Goal: Information Seeking & Learning: Learn about a topic

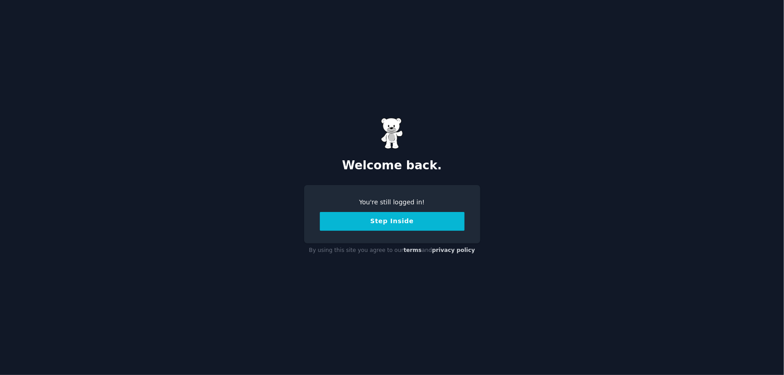
click at [407, 224] on button "Step Inside" at bounding box center [392, 221] width 145 height 19
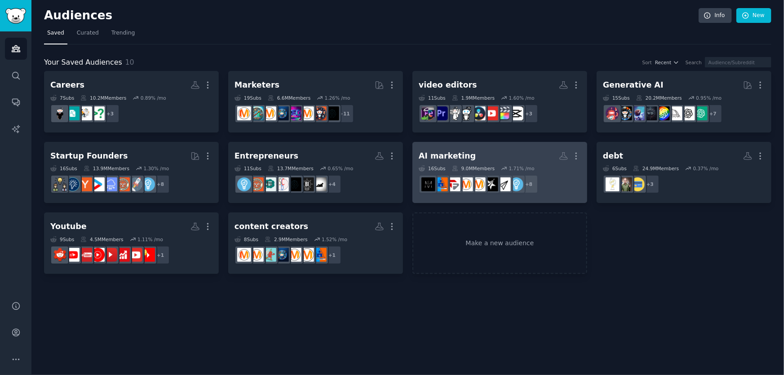
click at [493, 155] on h2 "AI marketing More" at bounding box center [500, 156] width 162 height 16
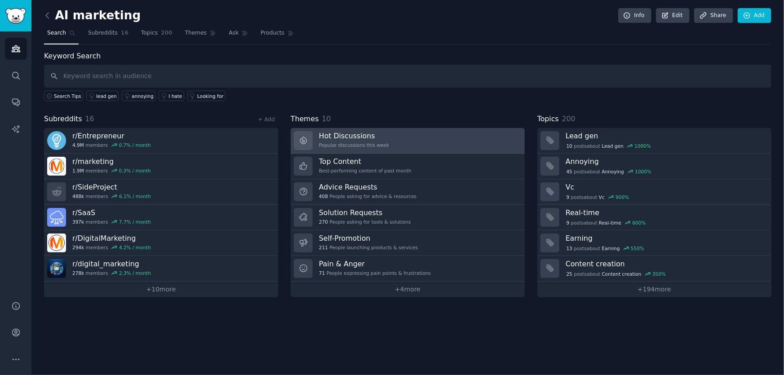
click at [415, 144] on link "Hot Discussions Popular discussions this week" at bounding box center [408, 141] width 234 height 26
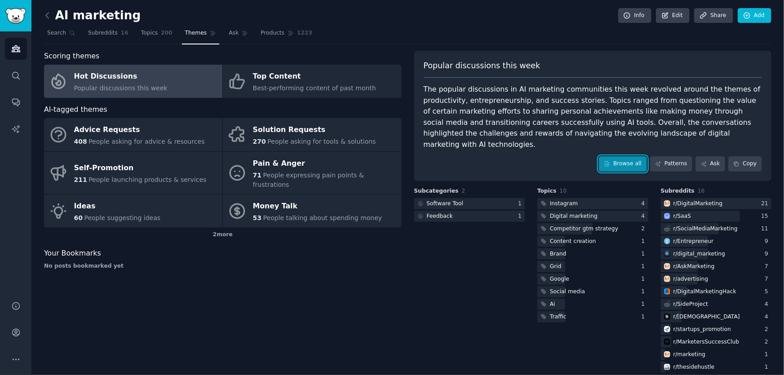
click at [630, 157] on link "Browse all" at bounding box center [623, 163] width 48 height 15
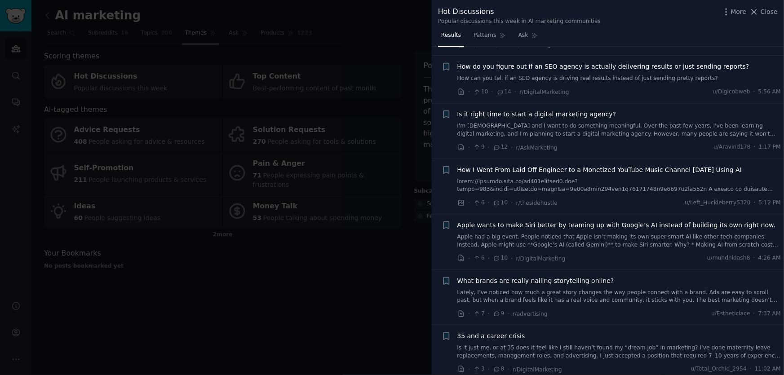
scroll to position [1021, 0]
click at [539, 165] on span "How I Went From Laid Off Engineer to a Monetized YouTube Music Channel [DATE] U…" at bounding box center [600, 169] width 285 height 9
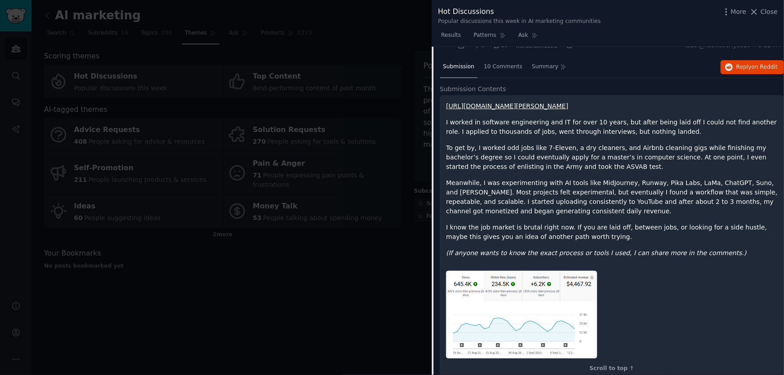
scroll to position [1172, 0]
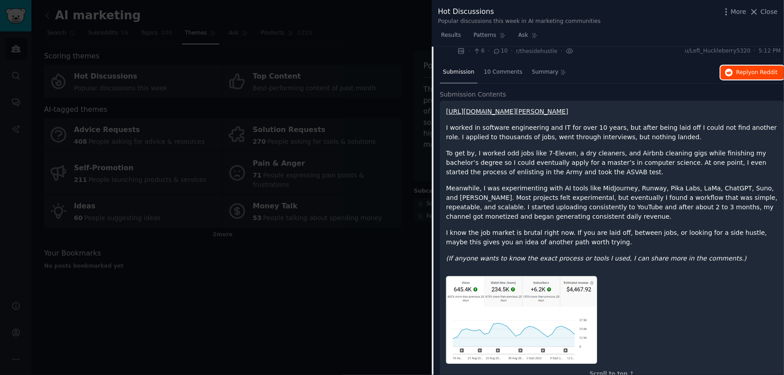
click at [762, 73] on span "on Reddit" at bounding box center [765, 72] width 26 height 6
click at [767, 14] on span "Close" at bounding box center [769, 11] width 17 height 9
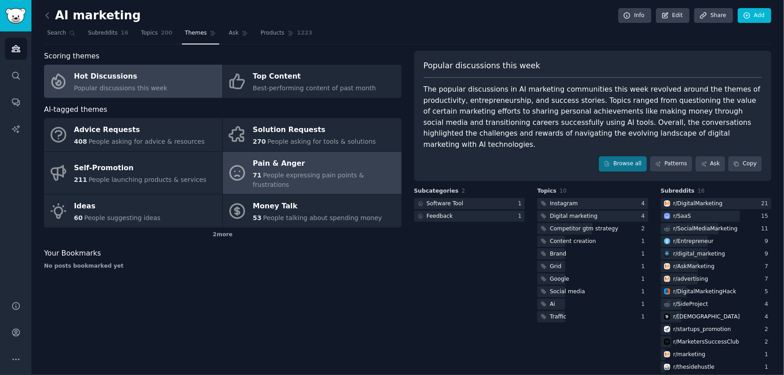
click at [306, 169] on div "Pain & Anger" at bounding box center [325, 163] width 144 height 14
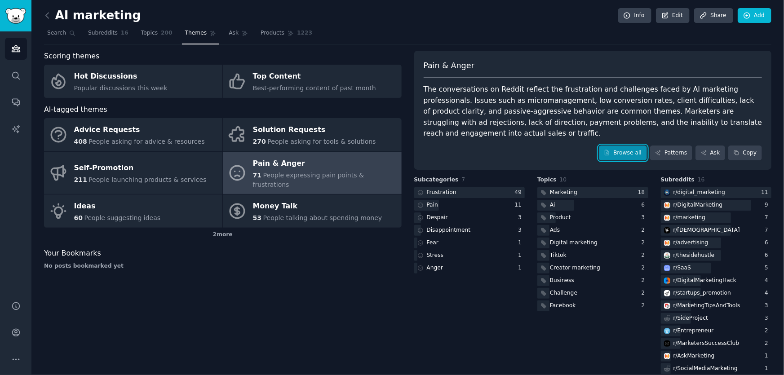
click at [646, 146] on link "Browse all" at bounding box center [623, 153] width 48 height 15
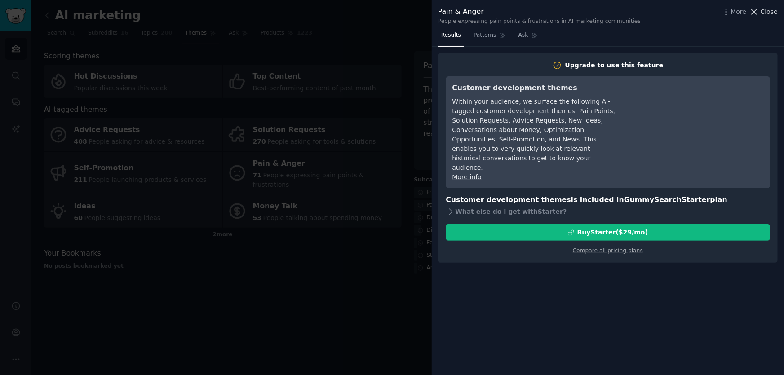
click at [764, 9] on span "Close" at bounding box center [769, 11] width 17 height 9
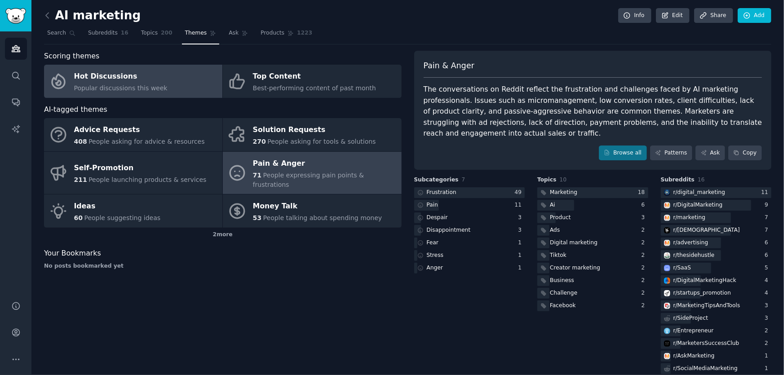
click at [111, 87] on span "Popular discussions this week" at bounding box center [121, 88] width 94 height 7
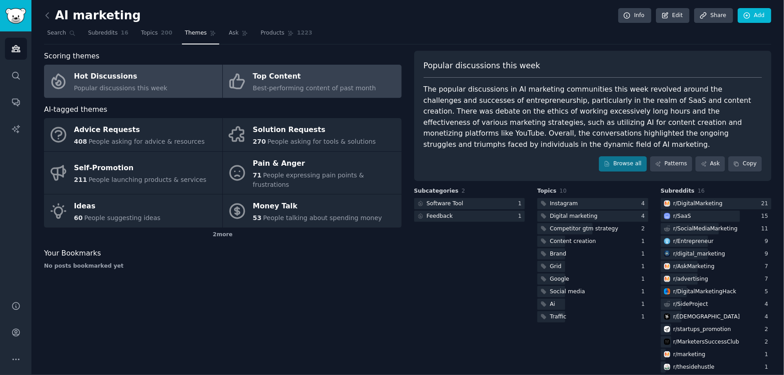
click at [275, 80] on div "Top Content" at bounding box center [314, 77] width 123 height 14
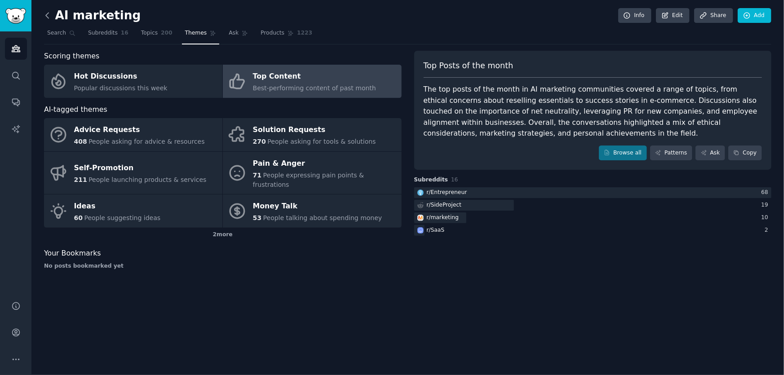
click at [49, 13] on icon at bounding box center [47, 15] width 9 height 9
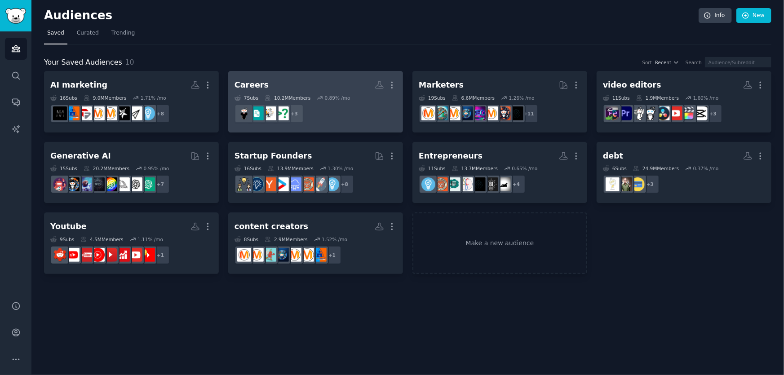
click at [322, 90] on h2 "Careers More" at bounding box center [316, 85] width 162 height 16
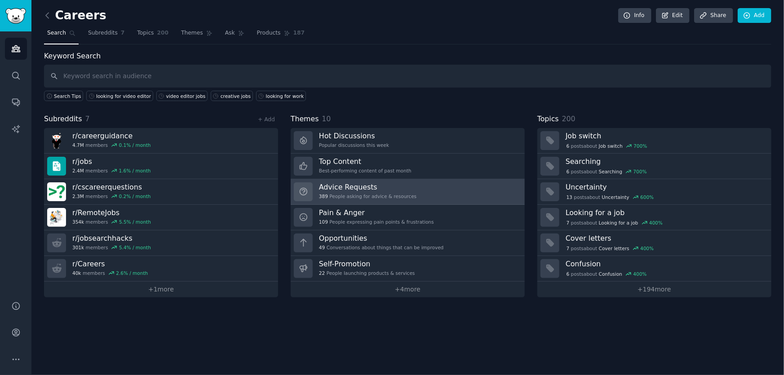
click at [370, 194] on div "389 People asking for advice & resources" at bounding box center [368, 196] width 98 height 6
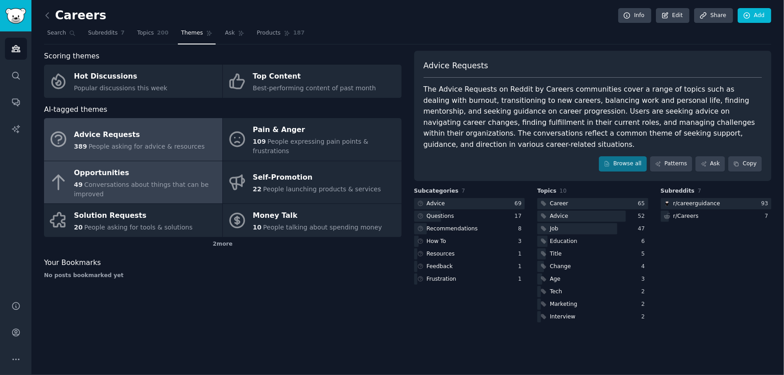
click at [118, 168] on div "Opportunities" at bounding box center [146, 173] width 144 height 14
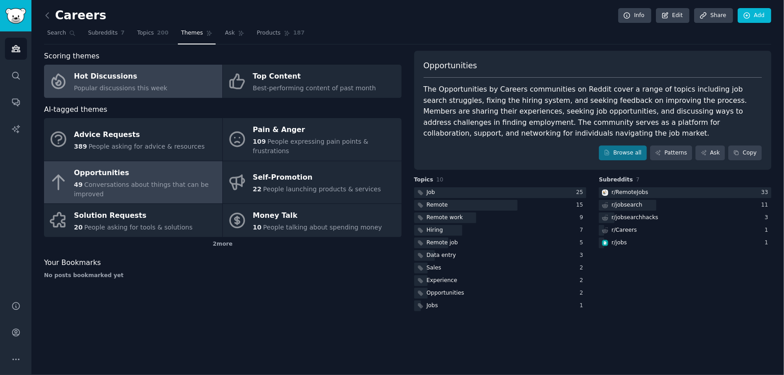
click at [123, 86] on span "Popular discussions this week" at bounding box center [121, 88] width 94 height 7
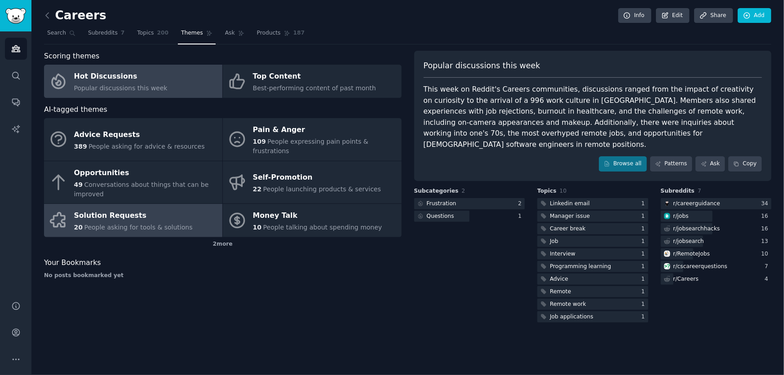
click at [117, 209] on div "Solution Requests" at bounding box center [133, 216] width 119 height 14
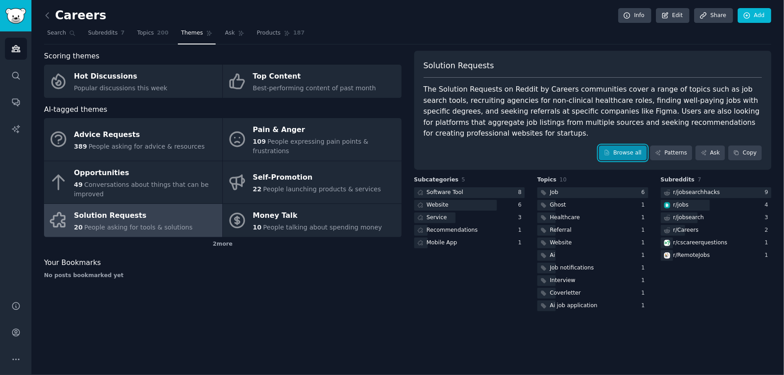
click at [620, 148] on link "Browse all" at bounding box center [623, 153] width 48 height 15
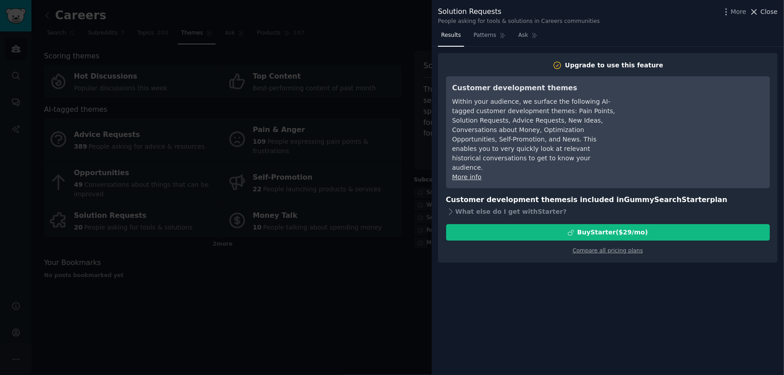
click at [766, 13] on span "Close" at bounding box center [769, 11] width 17 height 9
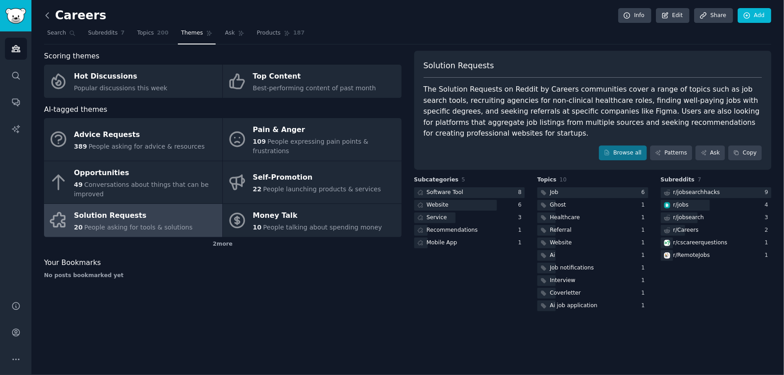
click at [48, 19] on icon at bounding box center [47, 15] width 9 height 9
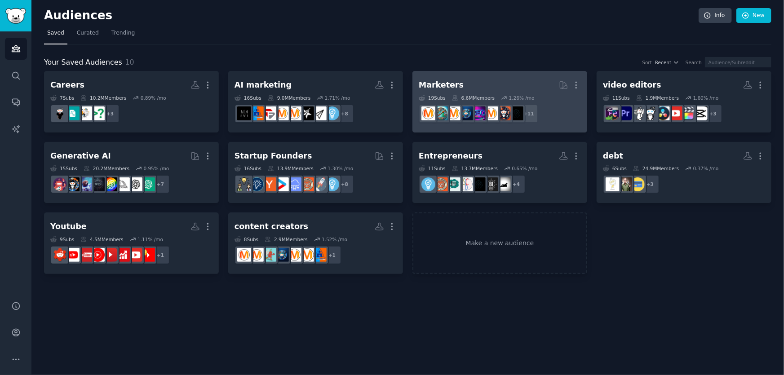
click at [447, 84] on div "Marketers" at bounding box center [441, 85] width 45 height 11
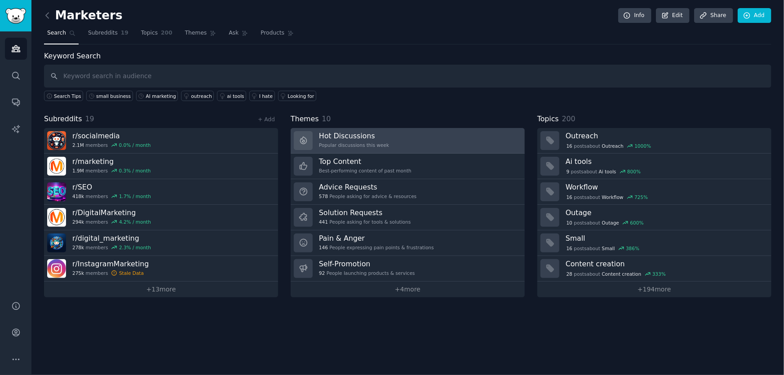
click at [360, 142] on div "Popular discussions this week" at bounding box center [354, 145] width 70 height 6
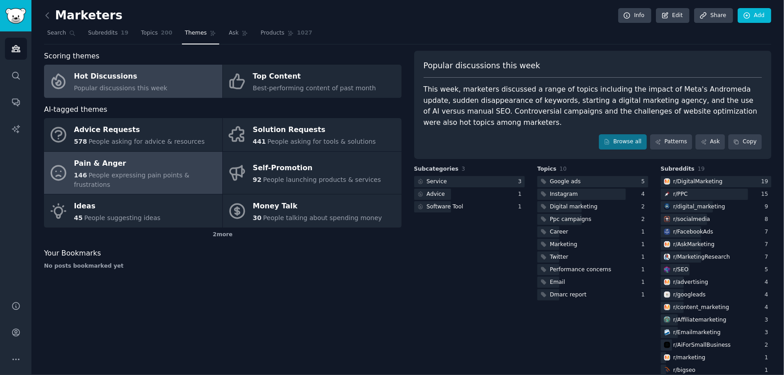
click at [153, 165] on div "Pain & Anger" at bounding box center [146, 163] width 144 height 14
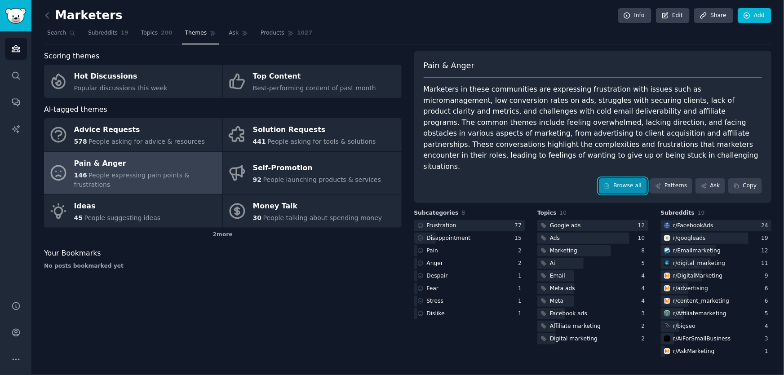
click at [626, 178] on link "Browse all" at bounding box center [623, 185] width 48 height 15
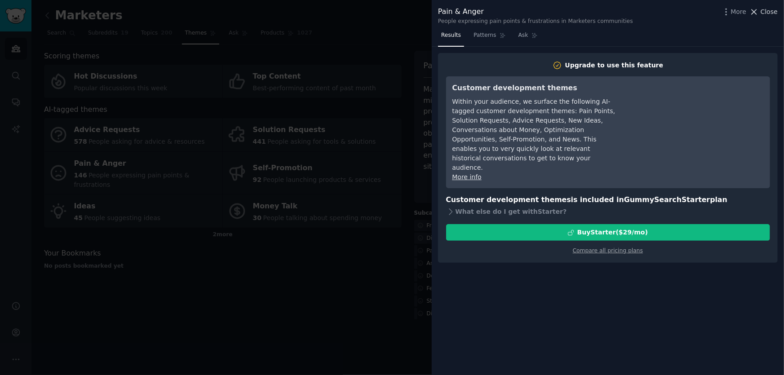
click at [771, 13] on span "Close" at bounding box center [769, 11] width 17 height 9
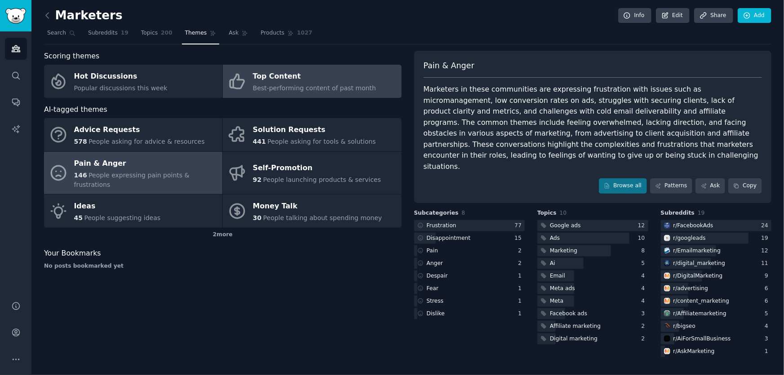
click at [258, 76] on div "Top Content" at bounding box center [314, 77] width 123 height 14
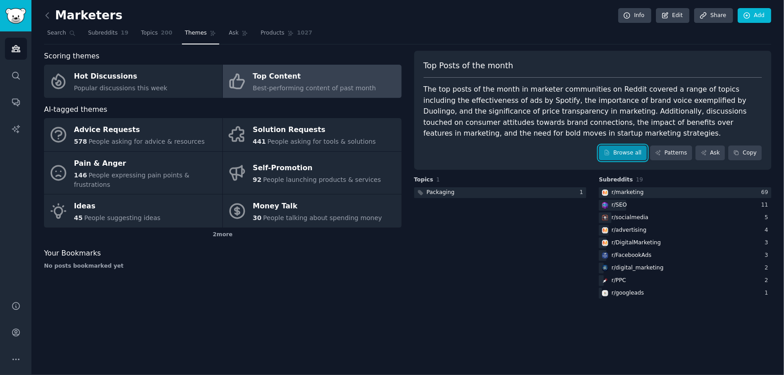
click at [626, 155] on link "Browse all" at bounding box center [623, 153] width 48 height 15
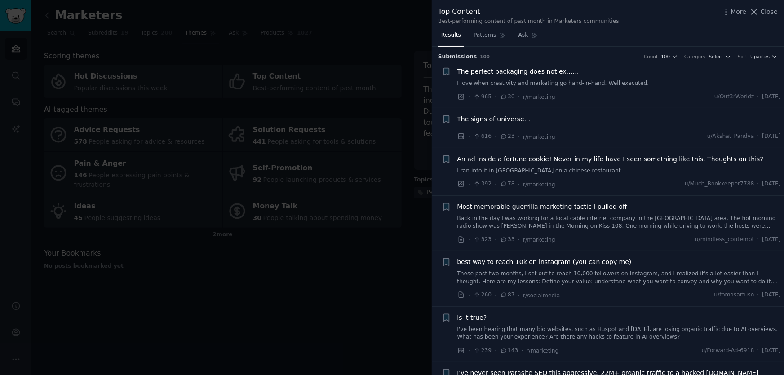
click at [537, 203] on span "Most memorable guerrilla marketing tactic I pulled off" at bounding box center [543, 206] width 170 height 9
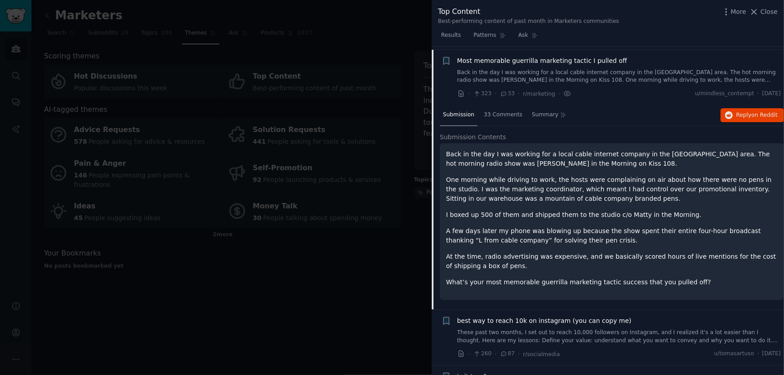
scroll to position [149, 0]
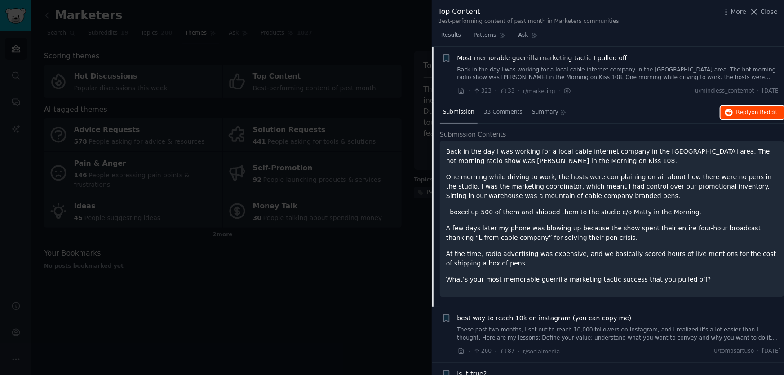
click at [744, 116] on button "Reply on Reddit" at bounding box center [752, 113] width 63 height 14
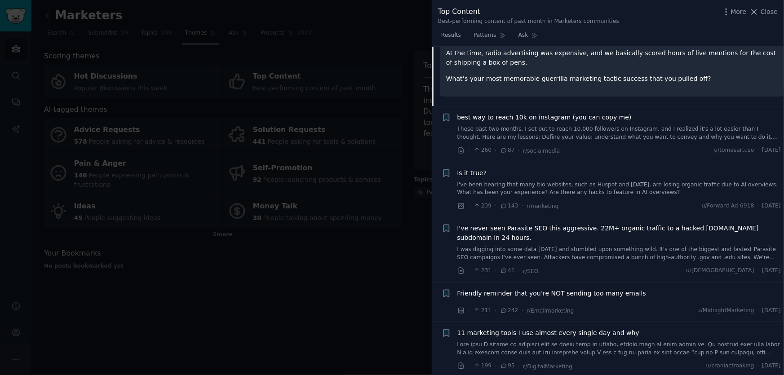
scroll to position [353, 0]
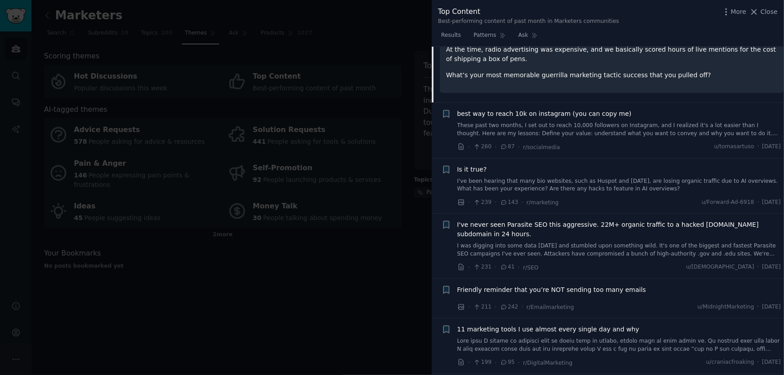
click at [559, 227] on span "I've never seen Parasite SEO this aggressive. 22M+ organic traffic to a hacked …" at bounding box center [620, 229] width 324 height 19
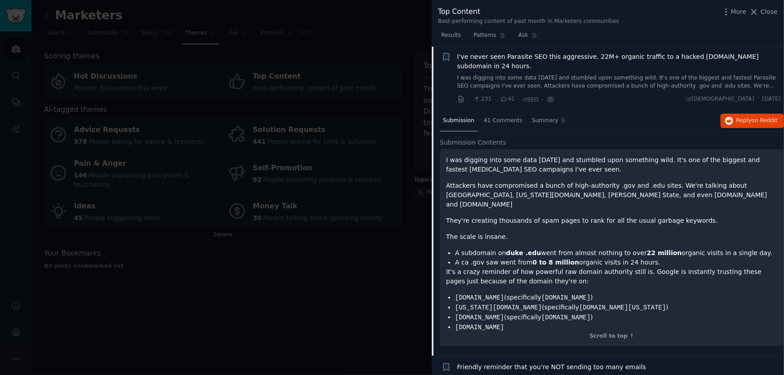
scroll to position [315, 0]
click at [772, 119] on span "on Reddit" at bounding box center [765, 122] width 26 height 6
click at [768, 11] on span "Close" at bounding box center [769, 11] width 17 height 9
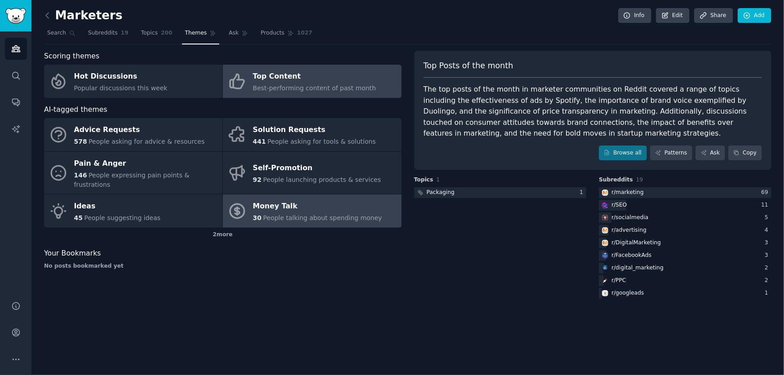
drag, startPoint x: 294, startPoint y: 193, endPoint x: 303, endPoint y: 191, distance: 9.3
click at [294, 200] on div "Money Talk" at bounding box center [317, 207] width 129 height 14
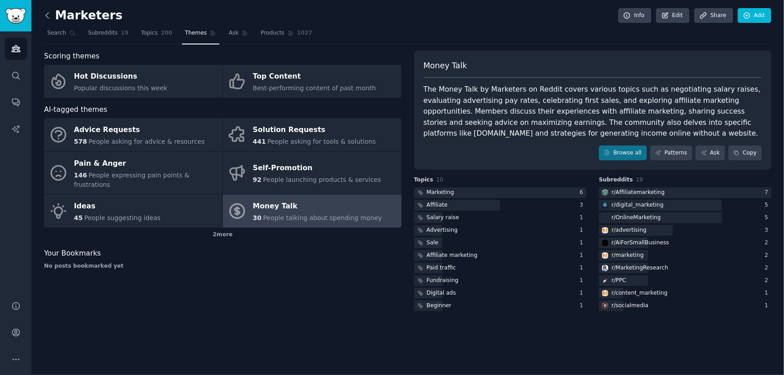
click at [51, 17] on icon at bounding box center [47, 15] width 9 height 9
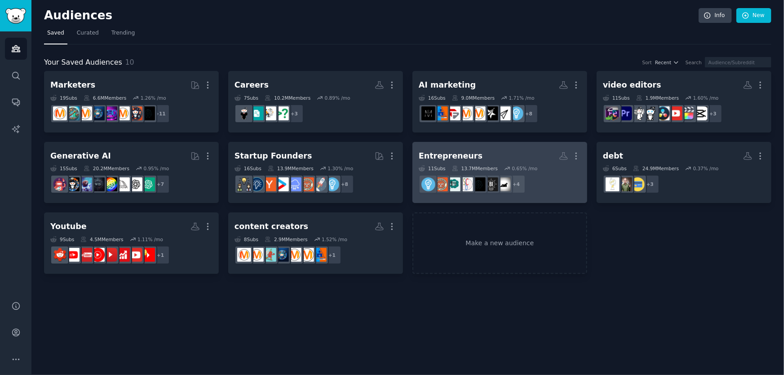
click at [474, 156] on h2 "Entrepreneurs More" at bounding box center [500, 156] width 162 height 16
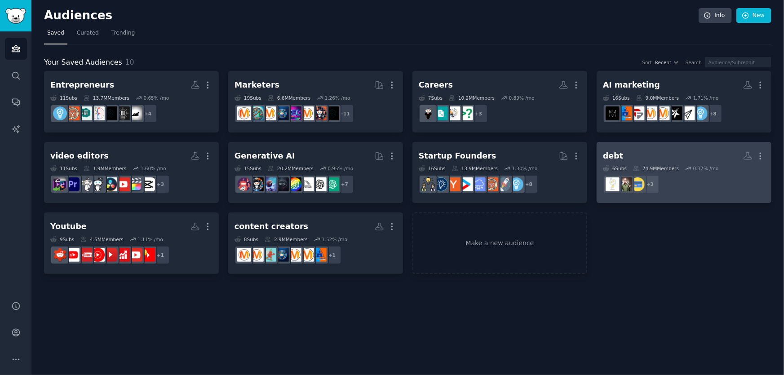
click at [633, 148] on h2 "debt More" at bounding box center [684, 156] width 162 height 16
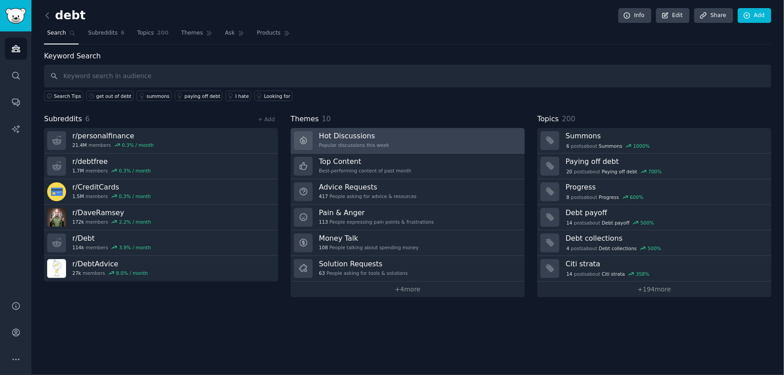
click at [420, 139] on link "Hot Discussions Popular discussions this week" at bounding box center [408, 141] width 234 height 26
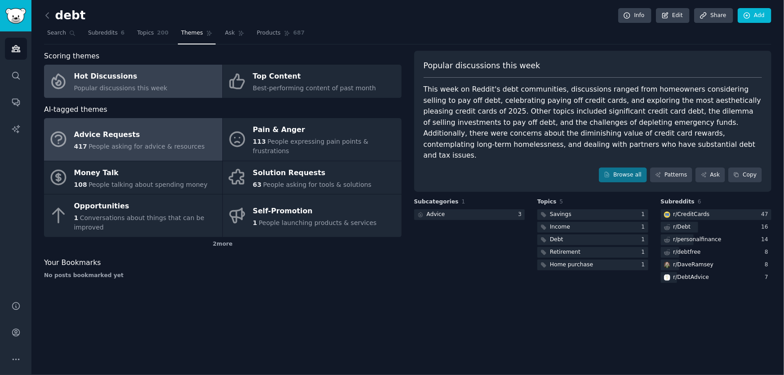
click at [165, 142] on div "417 People asking for advice & resources" at bounding box center [139, 146] width 131 height 9
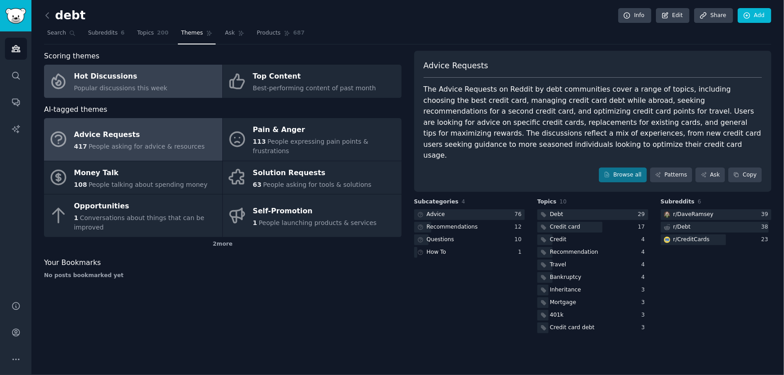
click at [185, 94] on link "Hot Discussions Popular discussions this week" at bounding box center [133, 81] width 178 height 33
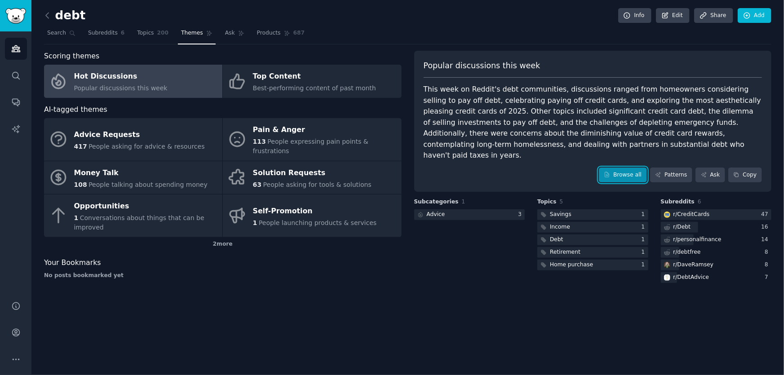
click at [637, 170] on link "Browse all" at bounding box center [623, 175] width 48 height 15
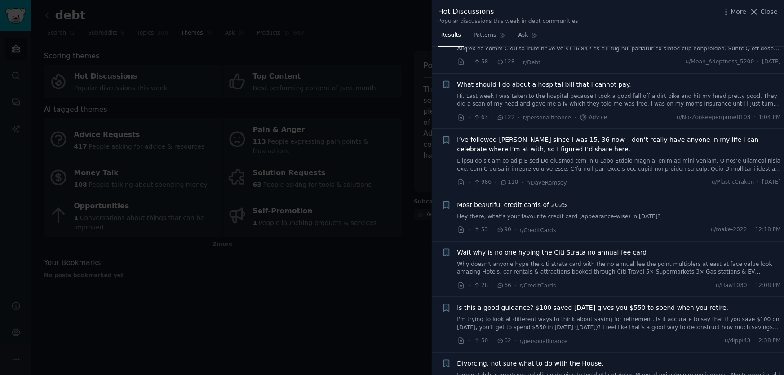
scroll to position [286, 0]
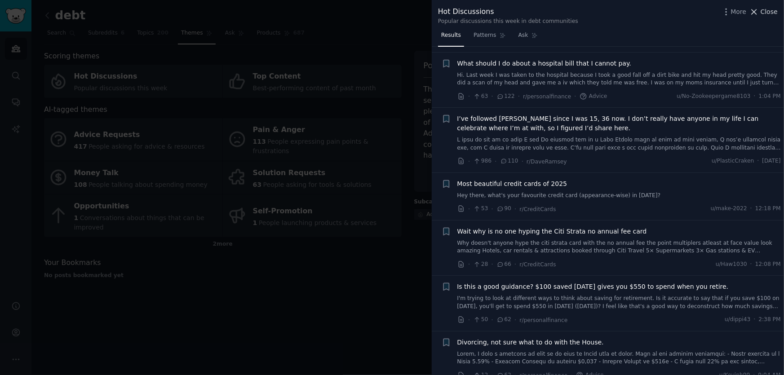
click at [764, 14] on span "Close" at bounding box center [769, 11] width 17 height 9
